Goal: Use online tool/utility: Utilize a website feature to perform a specific function

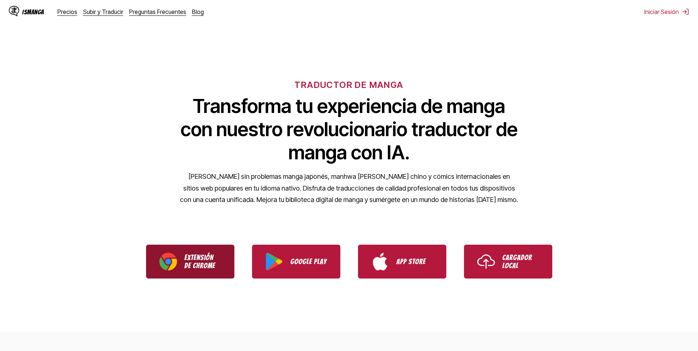
click at [201, 267] on p "Extensión de Chrome" at bounding box center [202, 261] width 37 height 16
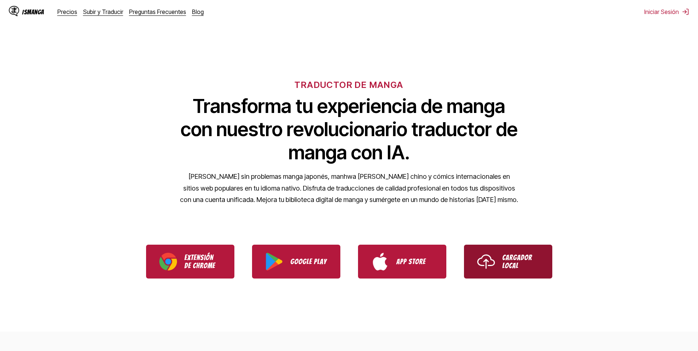
click at [538, 256] on p "Cargador Local" at bounding box center [520, 261] width 37 height 16
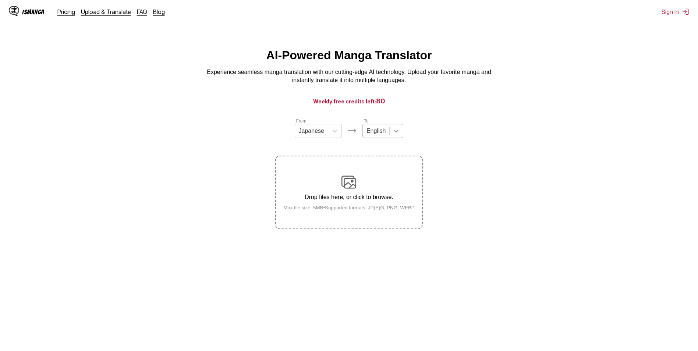
click at [395, 134] on icon at bounding box center [396, 130] width 7 height 7
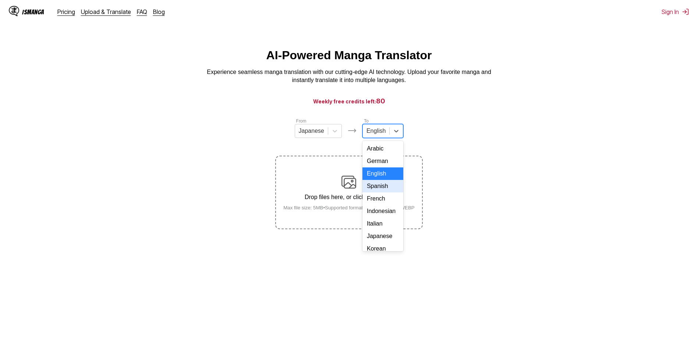
click at [386, 192] on div "Spanish" at bounding box center [382, 186] width 41 height 13
click at [300, 195] on div "Drop files here, or click to browse. Max file size: 5MB • Supported formats: JP…" at bounding box center [348, 193] width 143 height 36
click at [0, 0] on input "Drop files here, or click to browse. Max file size: 5MB • Supported formats: JP…" at bounding box center [0, 0] width 0 height 0
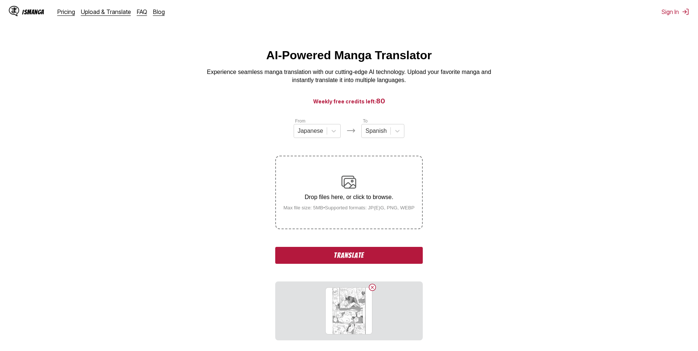
click at [312, 259] on button "Translate" at bounding box center [348, 255] width 147 height 17
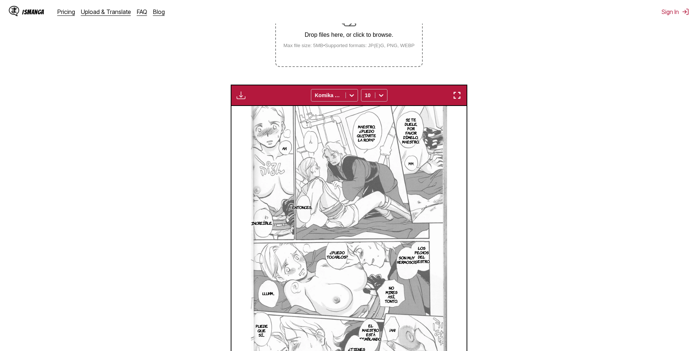
scroll to position [60, 0]
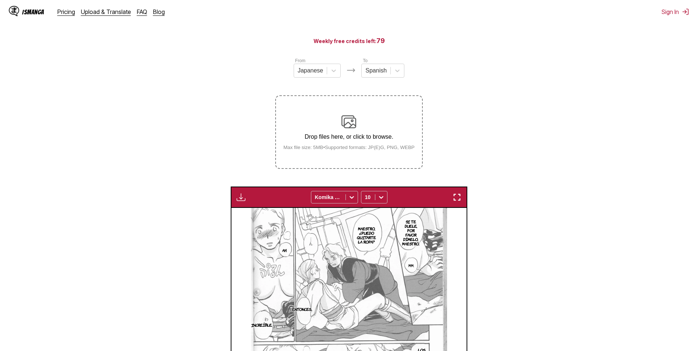
click at [351, 116] on img at bounding box center [348, 121] width 15 height 15
click at [0, 0] on input "Drop files here, or click to browse. Max file size: 5MB • Supported formats: JP…" at bounding box center [0, 0] width 0 height 0
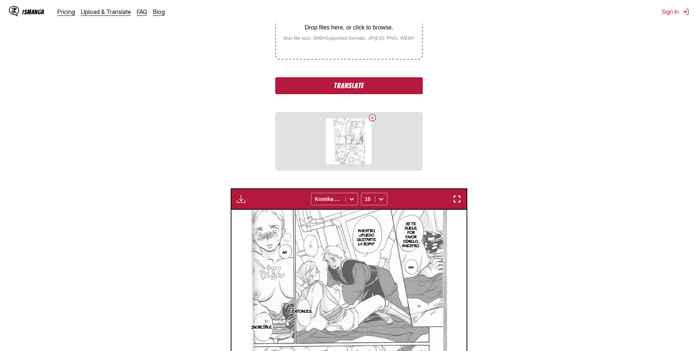
scroll to position [97, 0]
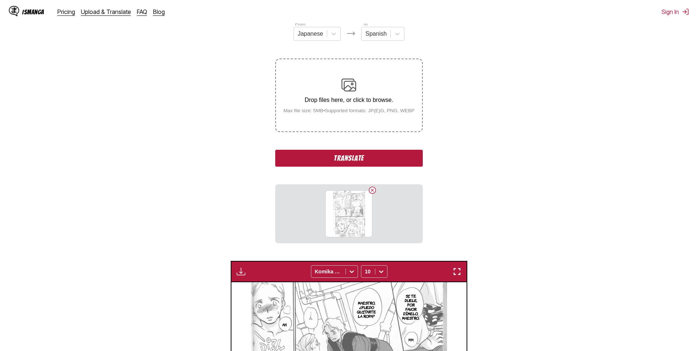
click at [362, 157] on button "Translate" at bounding box center [348, 158] width 147 height 17
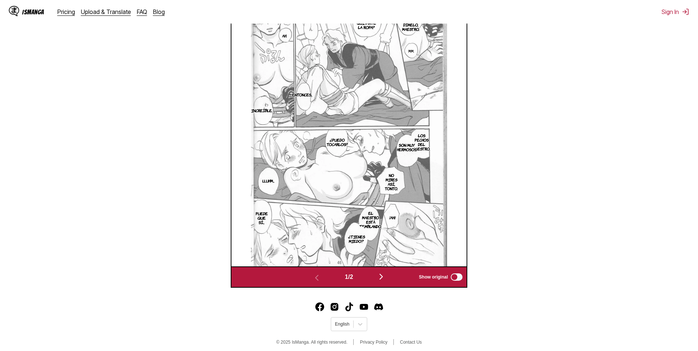
scroll to position [307, 0]
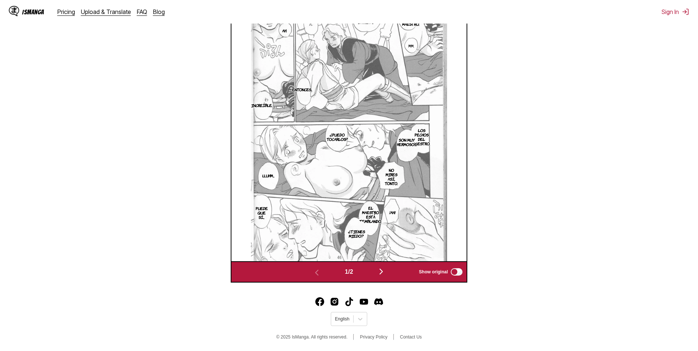
click at [385, 270] on img "button" at bounding box center [381, 271] width 9 height 9
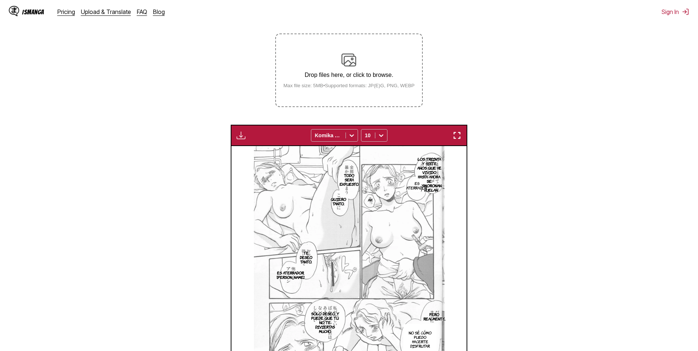
scroll to position [0, 0]
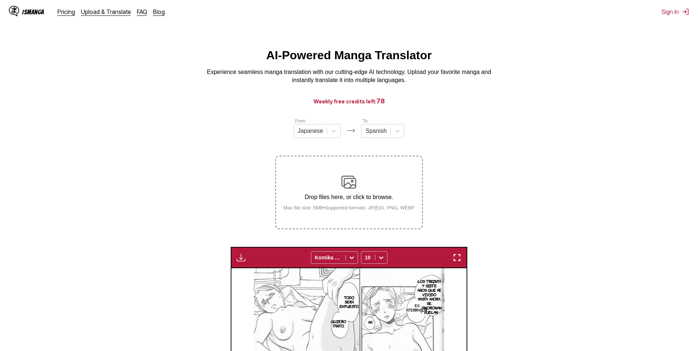
click at [351, 178] on img at bounding box center [348, 182] width 15 height 15
click at [0, 0] on input "Drop files here, or click to browse. Max file size: 5MB • Supported formats: JP…" at bounding box center [0, 0] width 0 height 0
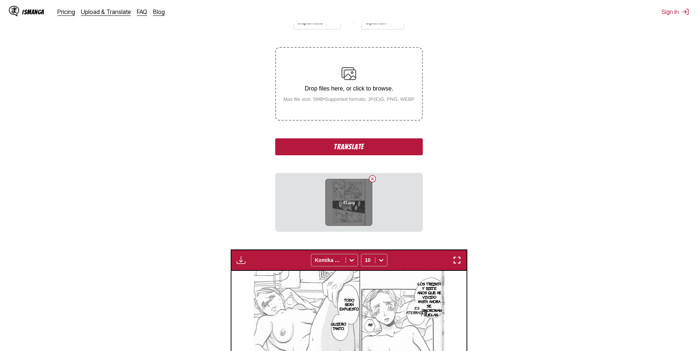
scroll to position [110, 0]
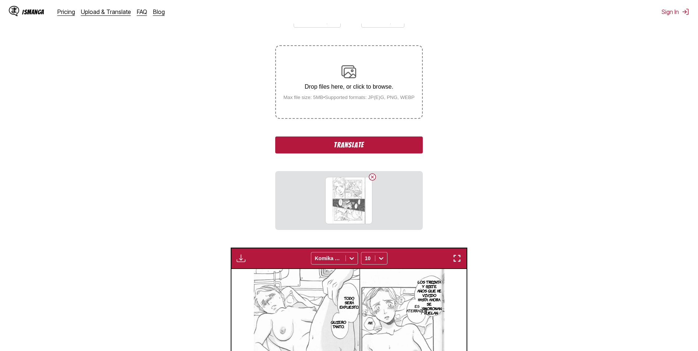
click at [349, 144] on button "Translate" at bounding box center [348, 144] width 147 height 17
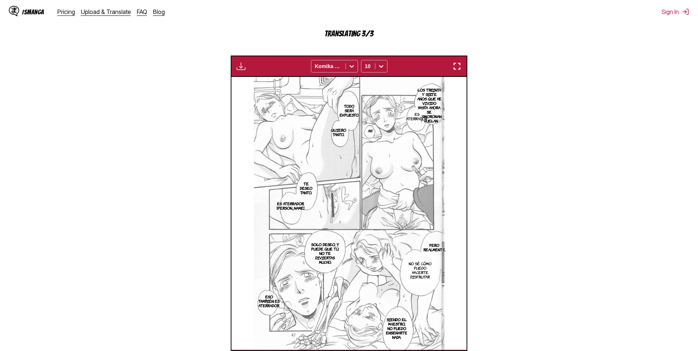
scroll to position [307, 0]
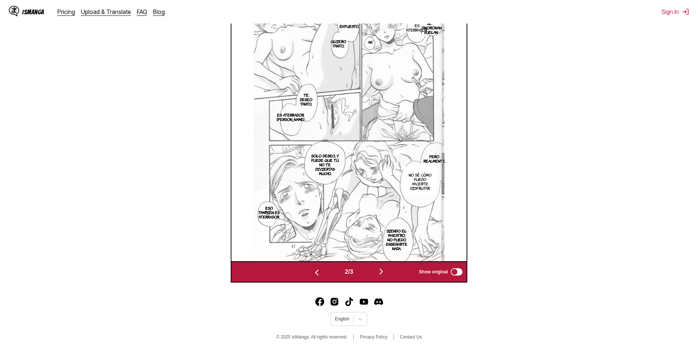
click at [379, 273] on img "button" at bounding box center [381, 271] width 9 height 9
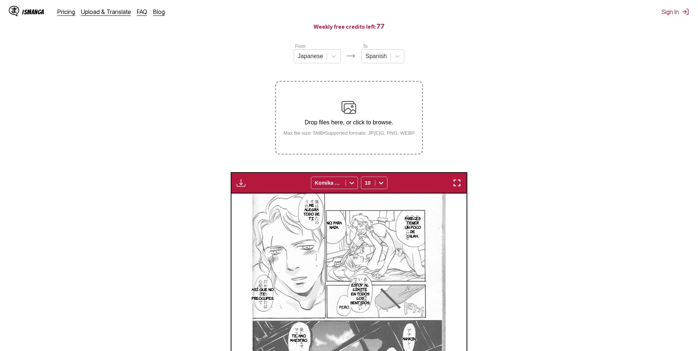
scroll to position [0, 0]
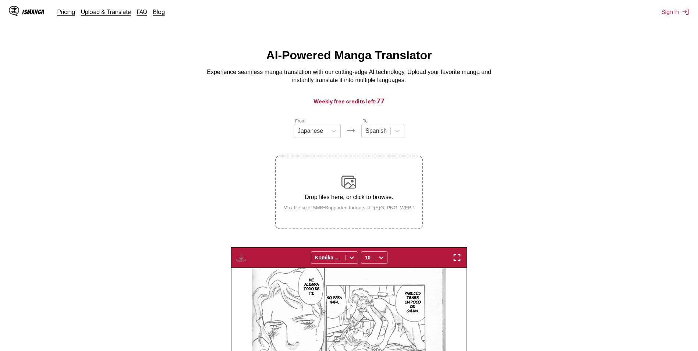
click at [355, 191] on div "Drop files here, or click to browse. Max file size: 5MB • Supported formats: JP…" at bounding box center [348, 193] width 143 height 36
click at [0, 0] on input "Drop files here, or click to browse. Max file size: 5MB • Supported formats: JP…" at bounding box center [0, 0] width 0 height 0
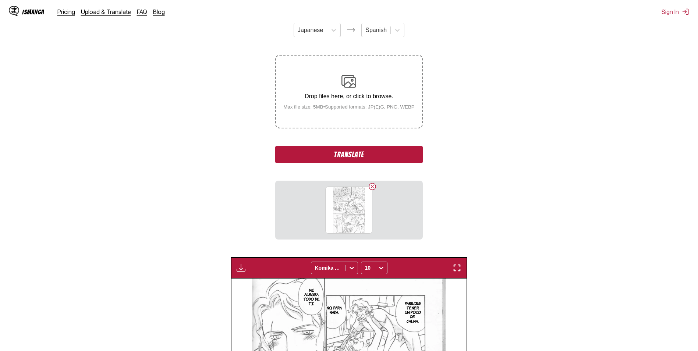
scroll to position [110, 0]
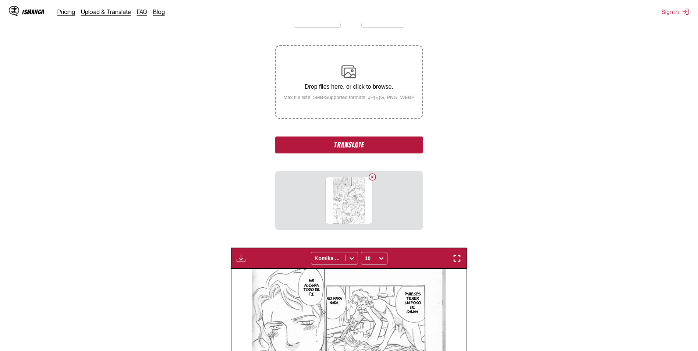
click at [358, 141] on button "Translate" at bounding box center [348, 144] width 147 height 17
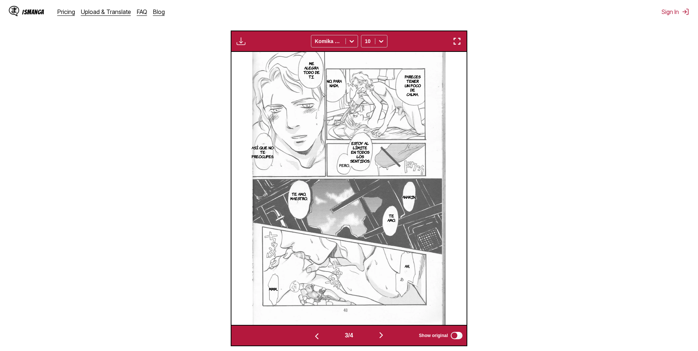
scroll to position [307, 0]
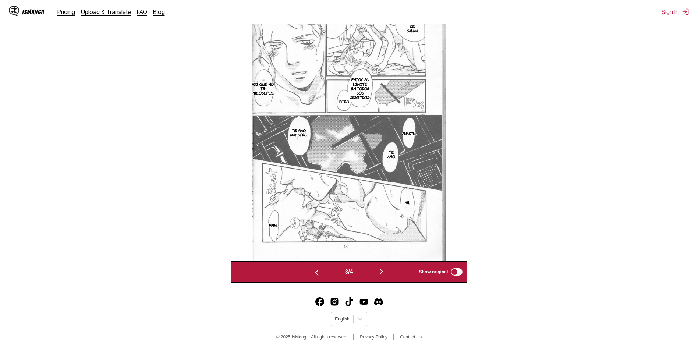
click at [381, 272] on img "button" at bounding box center [381, 271] width 9 height 9
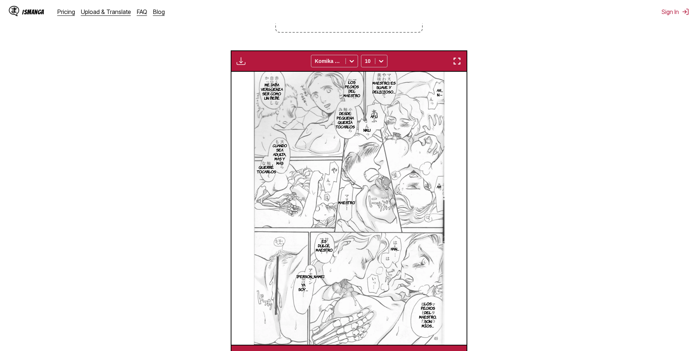
scroll to position [49, 0]
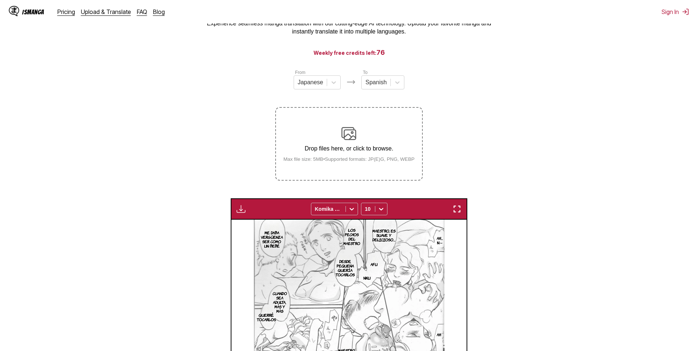
click at [345, 136] on img at bounding box center [348, 133] width 15 height 15
click at [0, 0] on input "Drop files here, or click to browse. Max file size: 5MB • Supported formats: JP…" at bounding box center [0, 0] width 0 height 0
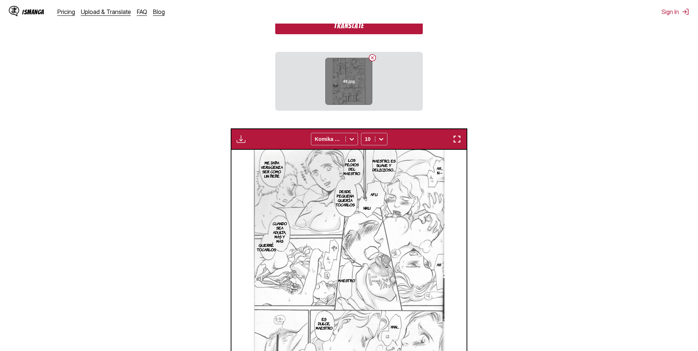
scroll to position [233, 0]
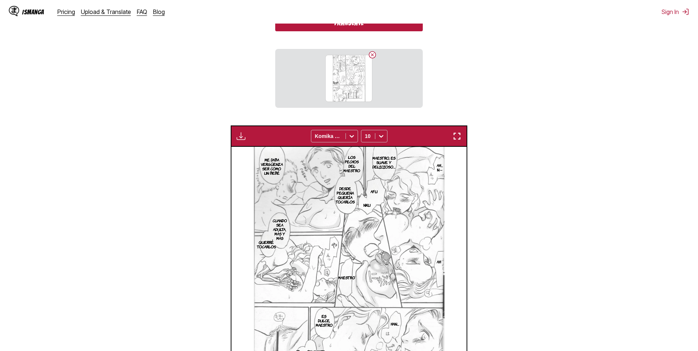
click at [367, 26] on button "Translate" at bounding box center [348, 22] width 147 height 17
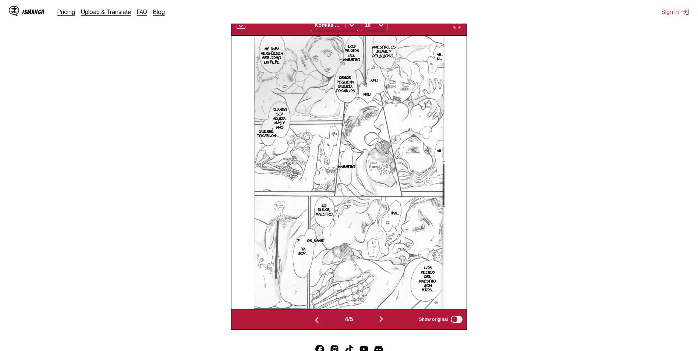
click at [416, 168] on img at bounding box center [349, 172] width 190 height 273
click at [382, 319] on img "button" at bounding box center [381, 319] width 9 height 9
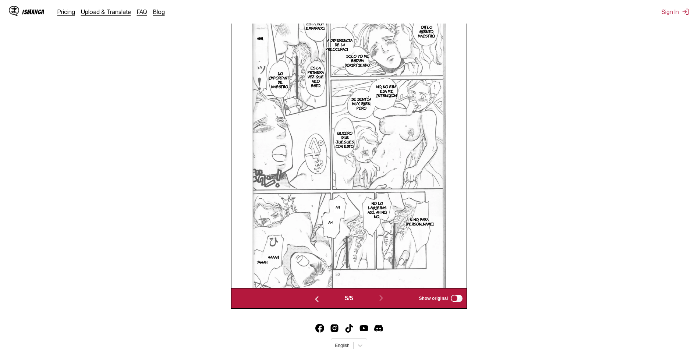
scroll to position [281, 0]
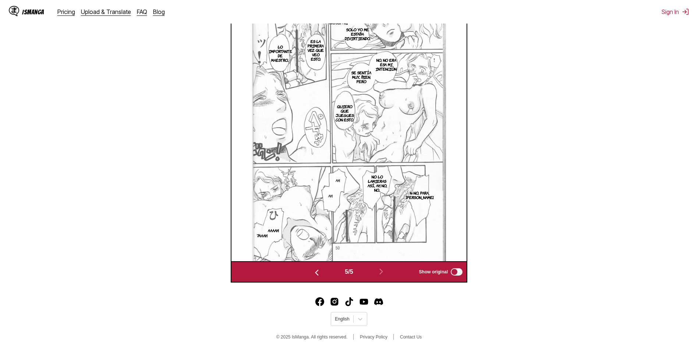
click at [265, 187] on img at bounding box center [349, 124] width 194 height 273
click at [317, 273] on img "button" at bounding box center [316, 272] width 9 height 9
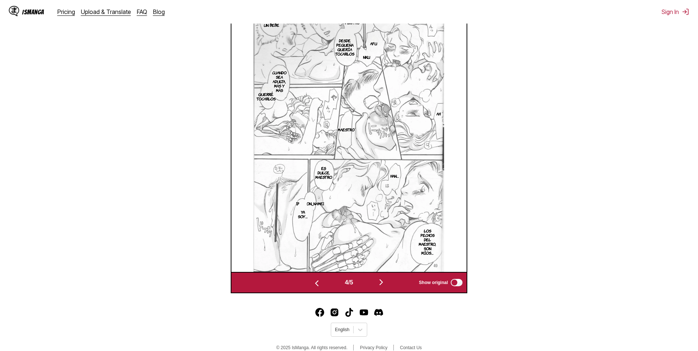
click at [317, 273] on div "4 / 5 Show original" at bounding box center [349, 282] width 237 height 21
drag, startPoint x: 317, startPoint y: 273, endPoint x: 317, endPoint y: 283, distance: 9.6
click at [317, 283] on img "button" at bounding box center [316, 283] width 9 height 9
